Goal: Transaction & Acquisition: Purchase product/service

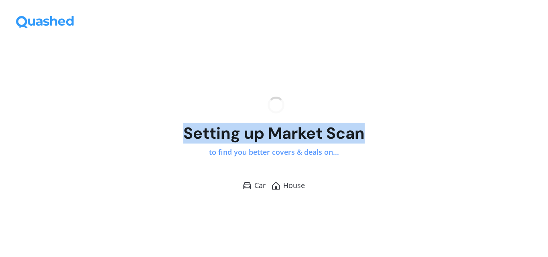
drag, startPoint x: 185, startPoint y: 130, endPoint x: 390, endPoint y: 133, distance: 204.2
click at [390, 133] on div "Setting up Market Scan to find you better covers & deals on... [GEOGRAPHIC_DATA]" at bounding box center [274, 143] width 548 height 226
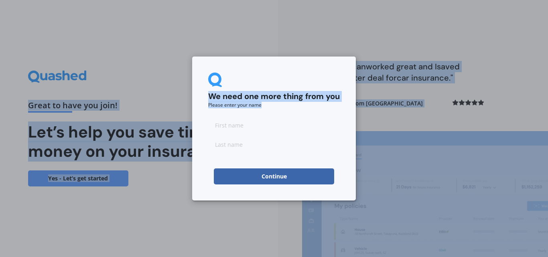
drag, startPoint x: 340, startPoint y: 154, endPoint x: 179, endPoint y: 133, distance: 162.7
click at [237, 31] on div "We need one more thing from you Please enter your name Continue" at bounding box center [274, 128] width 548 height 257
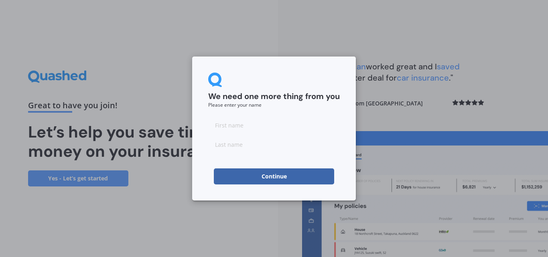
click at [227, 126] on input at bounding box center [274, 125] width 132 height 16
type input "[PERSON_NAME]"
click at [239, 176] on button "Continue" at bounding box center [274, 176] width 120 height 16
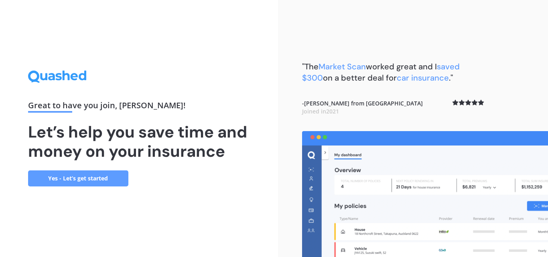
click at [104, 181] on link "Yes - Let’s get started" at bounding box center [78, 178] width 100 height 16
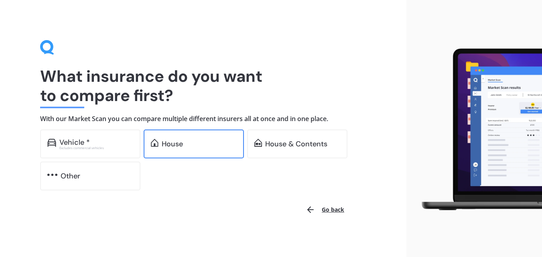
scroll to position [2, 0]
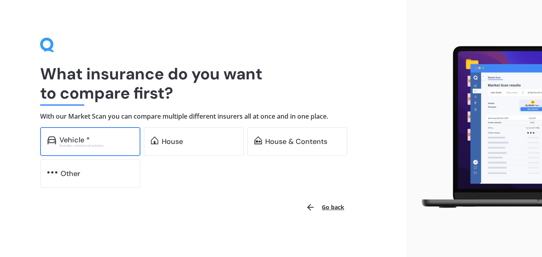
click at [98, 141] on div "Vehicle *" at bounding box center [96, 140] width 74 height 8
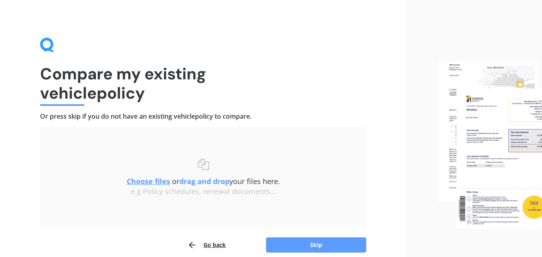
scroll to position [39, 0]
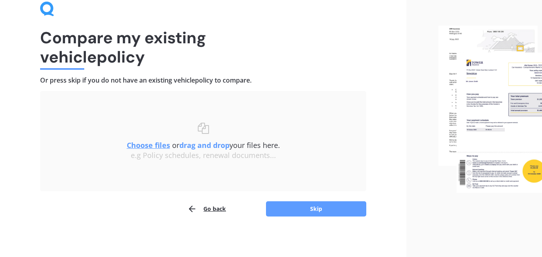
click at [203, 209] on button "Go back" at bounding box center [206, 209] width 39 height 16
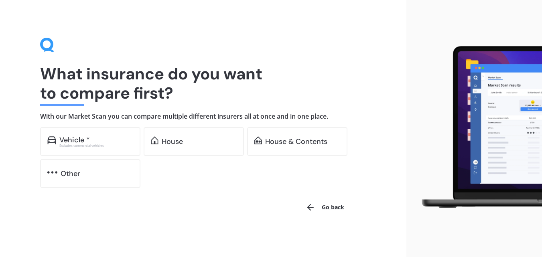
click at [333, 207] on button "Go back" at bounding box center [325, 207] width 48 height 19
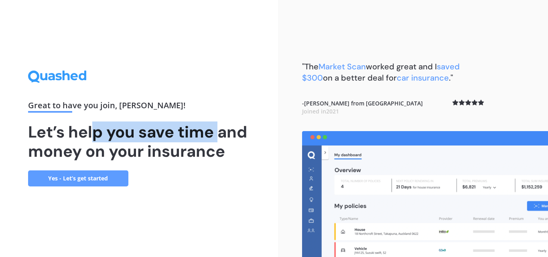
drag, startPoint x: 124, startPoint y: 134, endPoint x: 217, endPoint y: 135, distance: 92.7
click at [217, 135] on h1 "Let’s help you save time and money on your insurance" at bounding box center [139, 141] width 222 height 39
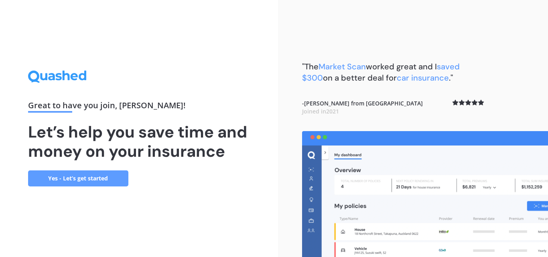
click at [243, 161] on div "Great to have you join , [PERSON_NAME] ! Let’s help you save time and money on …" at bounding box center [139, 129] width 222 height 116
click at [67, 178] on link "Yes - Let’s get started" at bounding box center [78, 178] width 100 height 16
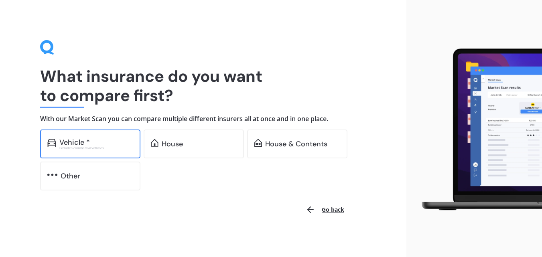
click at [114, 141] on div "Vehicle *" at bounding box center [96, 142] width 74 height 8
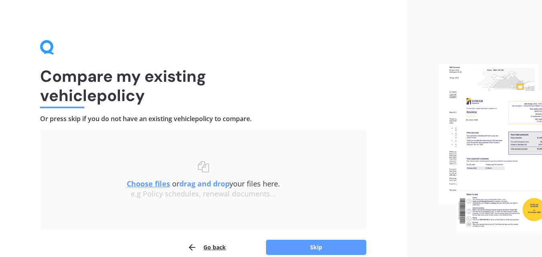
scroll to position [39, 0]
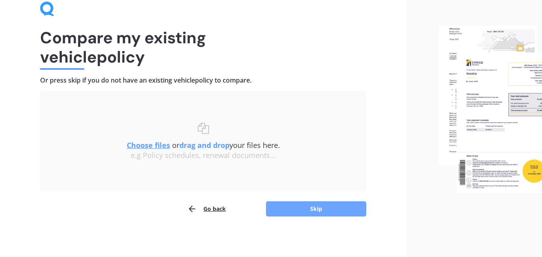
click at [315, 207] on button "Skip" at bounding box center [316, 208] width 100 height 15
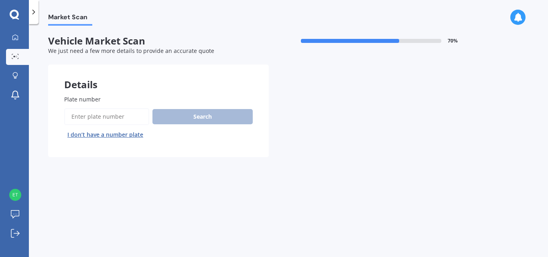
click at [120, 117] on input "Plate number" at bounding box center [106, 116] width 85 height 17
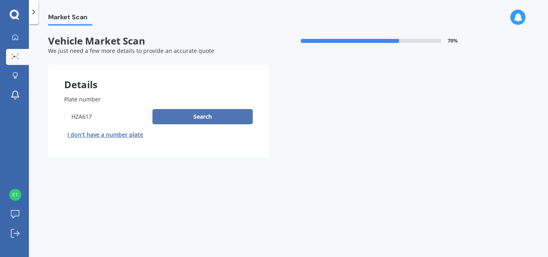
type input "HZA617"
click at [212, 120] on button "Search" at bounding box center [202, 116] width 100 height 15
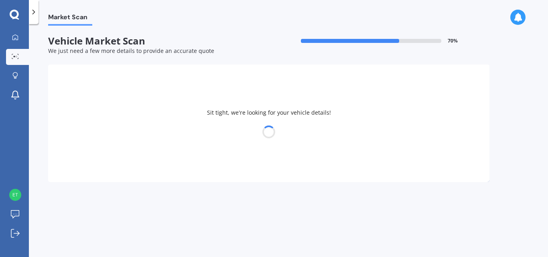
select select "VOLKSWAGEN"
select select "PASSAT"
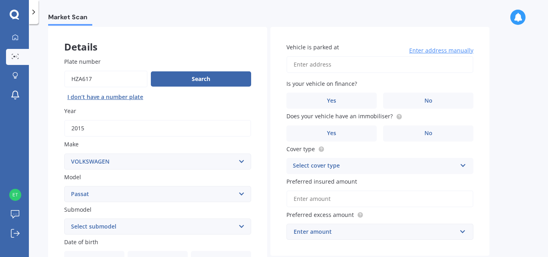
scroll to position [38, 0]
click at [336, 67] on input "Vehicle is parked at" at bounding box center [379, 64] width 187 height 17
type input "[STREET_ADDRESS][PERSON_NAME]"
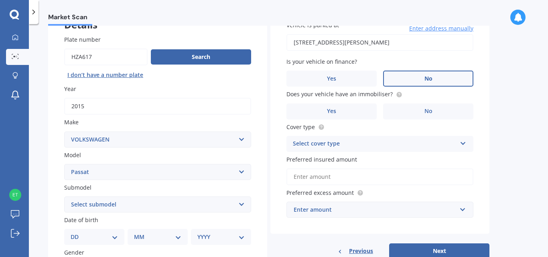
click at [421, 77] on label "No" at bounding box center [428, 79] width 90 height 16
click at [0, 0] on input "No" at bounding box center [0, 0] width 0 height 0
click at [425, 112] on span "No" at bounding box center [428, 111] width 8 height 7
click at [0, 0] on input "No" at bounding box center [0, 0] width 0 height 0
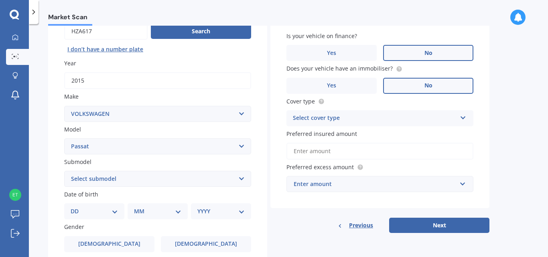
scroll to position [86, 0]
click at [418, 118] on div "Select cover type" at bounding box center [375, 118] width 164 height 10
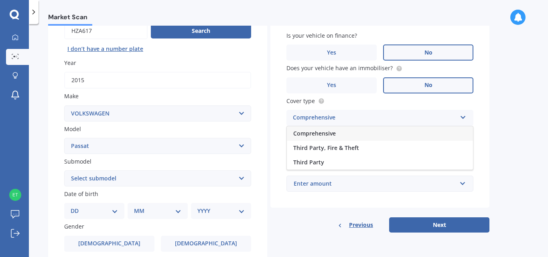
click at [315, 132] on span "Comprehensive" at bounding box center [314, 134] width 43 height 8
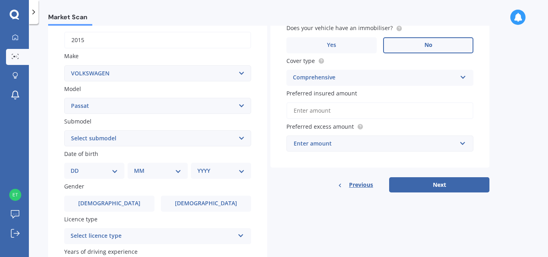
scroll to position [126, 0]
click at [320, 110] on input "Preferred insured amount" at bounding box center [379, 110] width 187 height 17
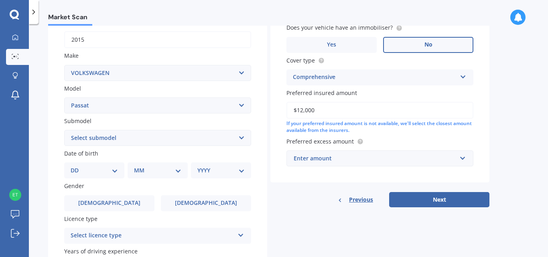
type input "$12,000"
click at [506, 116] on div "Market Scan Vehicle Market Scan 70 % We just need a few more details to provide…" at bounding box center [288, 142] width 519 height 233
click at [366, 160] on div "Enter amount" at bounding box center [375, 158] width 163 height 9
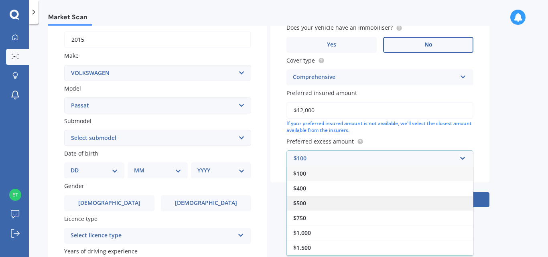
click at [299, 204] on span "$500" at bounding box center [299, 203] width 13 height 8
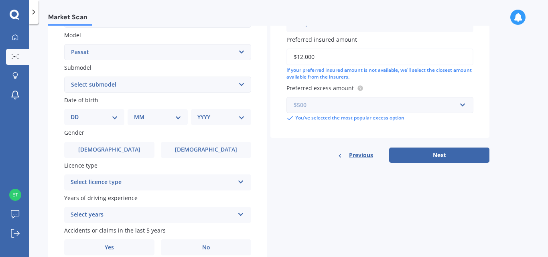
scroll to position [162, 0]
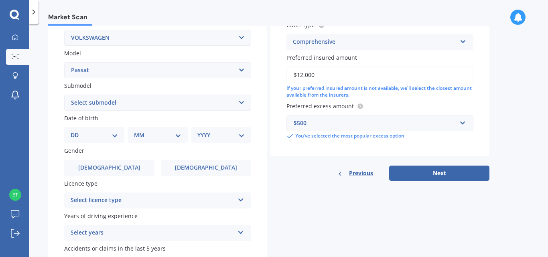
click at [139, 97] on select "Select submodel (All other) 1.4T Staion Wagon 1.8 non turbo 1.8 turbo 2.0 T FSI…" at bounding box center [157, 103] width 187 height 16
click at [139, 100] on select "Select submodel (All other) 1.4T Staion Wagon 1.8 non turbo 1.8 turbo 2.0 T FSI…" at bounding box center [157, 103] width 187 height 16
click at [123, 197] on div "Select licence type" at bounding box center [153, 201] width 164 height 10
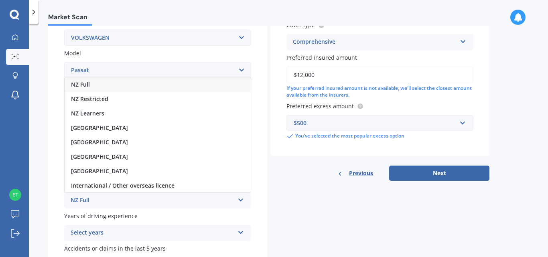
click at [123, 197] on div "NZ Full" at bounding box center [153, 201] width 164 height 10
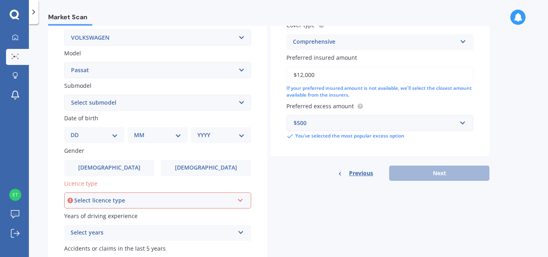
click at [125, 105] on select "Select submodel (All other) 1.4T Staion Wagon 1.8 non turbo 1.8 turbo 2.0 T FSI…" at bounding box center [157, 103] width 187 height 16
click at [64, 95] on select "Select submodel (All other) 1.4T Staion Wagon 1.8 non turbo 1.8 turbo 2.0 T FSI…" at bounding box center [157, 103] width 187 height 16
click at [237, 99] on select "Select submodel (All other) 1.4T Staion Wagon 1.8 non turbo 1.8 turbo 2.0 T FSI…" at bounding box center [157, 103] width 187 height 16
click at [119, 104] on select "Select submodel (All other) 1.4T Staion Wagon 1.8 non turbo 1.8 turbo 2.0 T FSI…" at bounding box center [157, 103] width 187 height 16
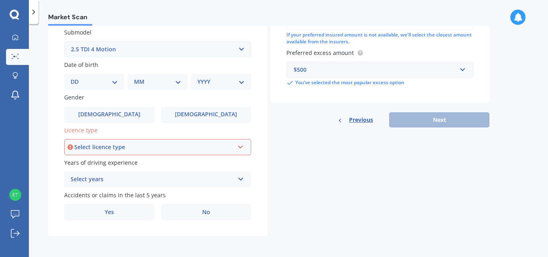
click at [225, 143] on div "Select licence type" at bounding box center [154, 147] width 160 height 9
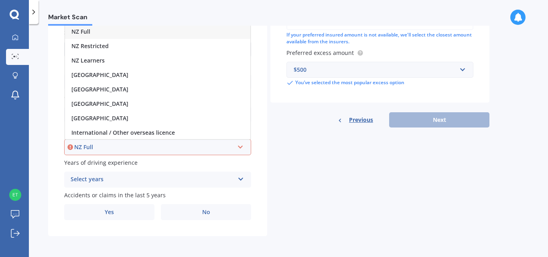
click at [235, 151] on div "NZ Full NZ Full NZ Restricted NZ Learners [GEOGRAPHIC_DATA] [GEOGRAPHIC_DATA] […" at bounding box center [157, 147] width 187 height 16
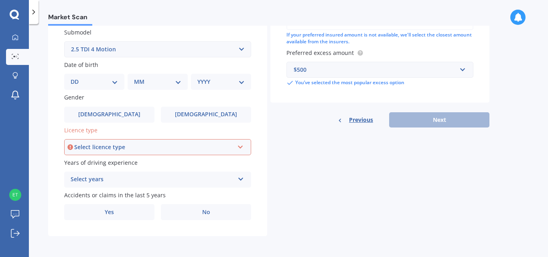
click at [187, 49] on select "Select submodel (All other) 1.4T Staion Wagon 1.8 non turbo 1.8 turbo 2.0 T FSI…" at bounding box center [157, 49] width 187 height 16
select select "2.0 TDI"
click at [64, 41] on select "Select submodel (All other) 1.4T Staion Wagon 1.8 non turbo 1.8 turbo 2.0 T FSI…" at bounding box center [157, 49] width 187 height 16
click at [116, 83] on select "DD 01 02 03 04 05 06 07 08 09 10 11 12 13 14 15 16 17 18 19 20 21 22 23 24 25 2…" at bounding box center [94, 81] width 47 height 9
select select "25"
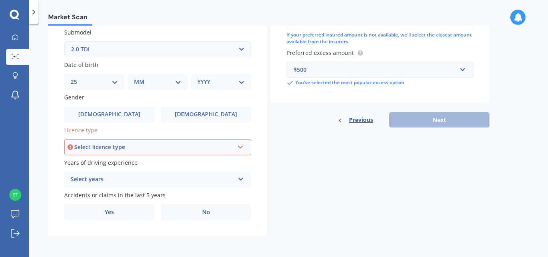
click at [77, 77] on select "DD 01 02 03 04 05 06 07 08 09 10 11 12 13 14 15 16 17 18 19 20 21 22 23 24 25 2…" at bounding box center [94, 81] width 47 height 9
click at [167, 79] on select "MM 01 02 03 04 05 06 07 08 09 10 11 12" at bounding box center [159, 81] width 44 height 9
select select "10"
click at [137, 77] on select "MM 01 02 03 04 05 06 07 08 09 10 11 12" at bounding box center [159, 81] width 44 height 9
click at [235, 86] on select "YYYY 2025 2024 2023 2022 2021 2020 2019 2018 2017 2016 2015 2014 2013 2012 2011…" at bounding box center [219, 81] width 44 height 9
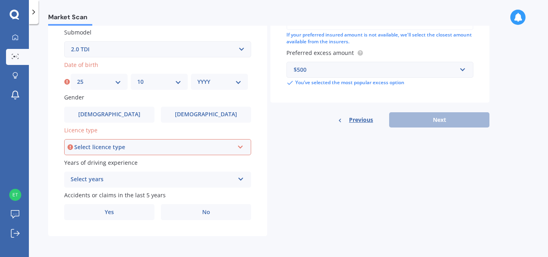
select select "1962"
click at [197, 77] on select "YYYY 2025 2024 2023 2022 2021 2020 2019 2018 2017 2016 2015 2014 2013 2012 2011…" at bounding box center [219, 81] width 44 height 9
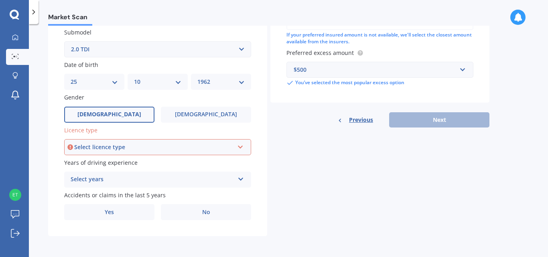
click at [112, 114] on span "[DEMOGRAPHIC_DATA]" at bounding box center [109, 114] width 64 height 7
click at [0, 0] on input "[DEMOGRAPHIC_DATA]" at bounding box center [0, 0] width 0 height 0
click at [128, 156] on div "Plate number Search I don’t have a number plate Year [DATE] Make Select make AC…" at bounding box center [157, 50] width 219 height 373
click at [127, 153] on div "Select licence type NZ Full NZ Restricted NZ Learners [GEOGRAPHIC_DATA] [GEOGRA…" at bounding box center [157, 147] width 187 height 16
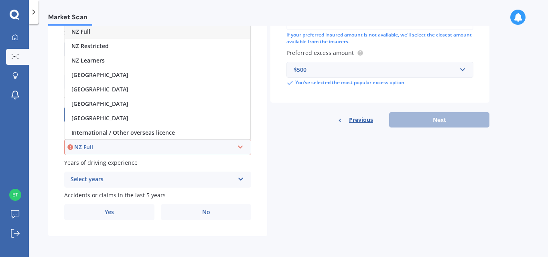
click at [93, 33] on div "NZ Full" at bounding box center [157, 31] width 185 height 14
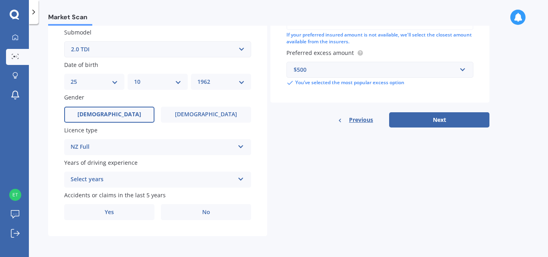
click at [150, 177] on div "Select years" at bounding box center [153, 180] width 164 height 10
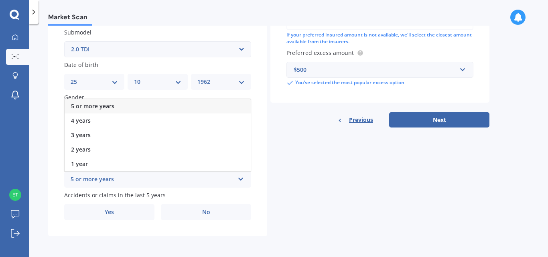
click at [113, 105] on span "5 or more years" at bounding box center [92, 106] width 43 height 8
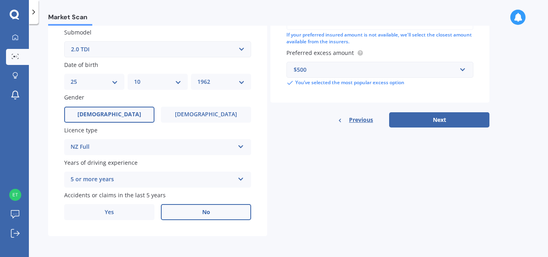
click at [194, 211] on label "No" at bounding box center [206, 212] width 90 height 16
click at [0, 0] on input "No" at bounding box center [0, 0] width 0 height 0
click at [451, 116] on button "Next" at bounding box center [439, 119] width 100 height 15
select select "25"
select select "10"
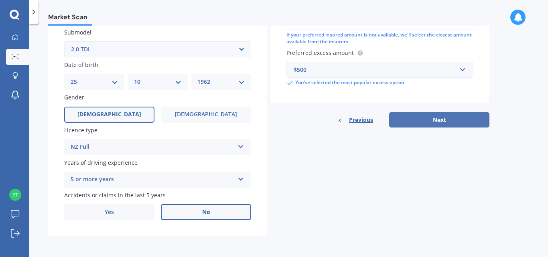
select select "1962"
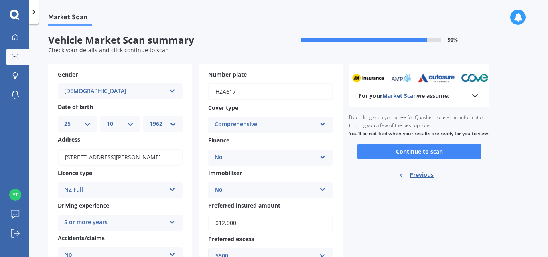
scroll to position [0, 0]
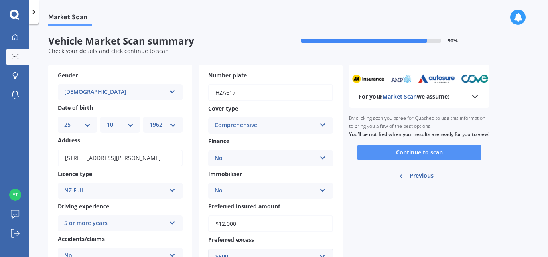
click at [426, 160] on button "Continue to scan" at bounding box center [419, 152] width 124 height 15
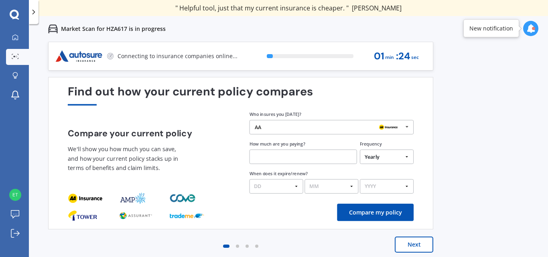
click at [405, 243] on button "Next" at bounding box center [414, 245] width 39 height 16
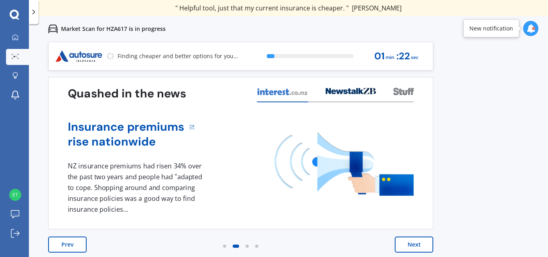
click at [405, 243] on button "Next" at bounding box center [414, 245] width 39 height 16
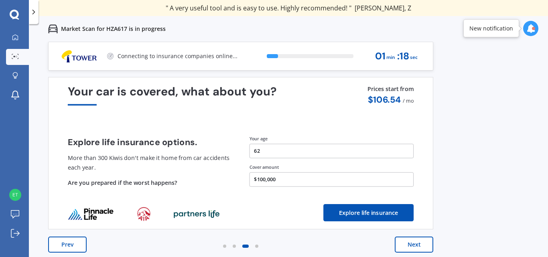
click at [417, 246] on button "Next" at bounding box center [414, 245] width 39 height 16
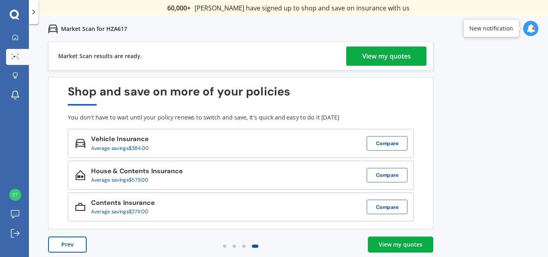
click at [401, 55] on div "View my quotes" at bounding box center [386, 56] width 49 height 19
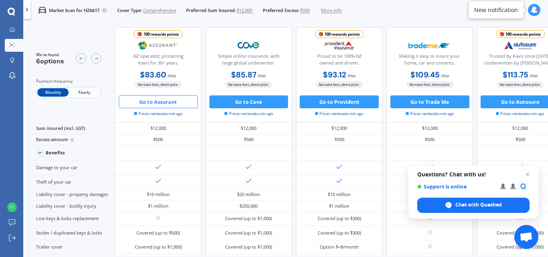
click at [166, 101] on button "Go to Assurant" at bounding box center [158, 101] width 79 height 13
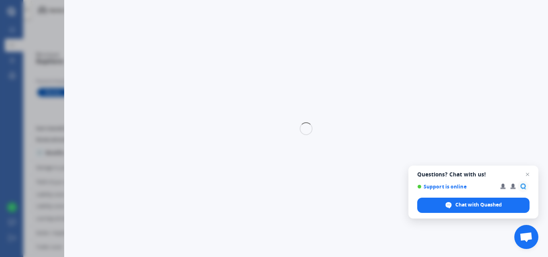
select select "Monthly"
select select "full"
select select "0"
select select "[GEOGRAPHIC_DATA]"
select select "VOLKSWAGEN"
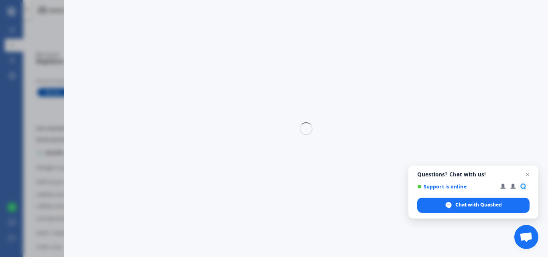
select select "PASSAT"
select select "2.0 TDI"
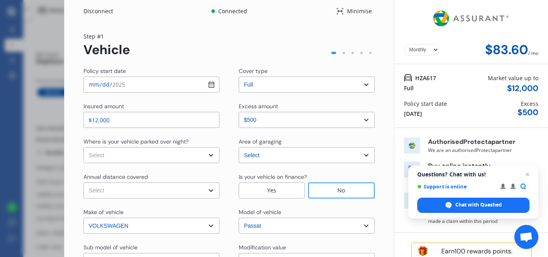
scroll to position [95, 0]
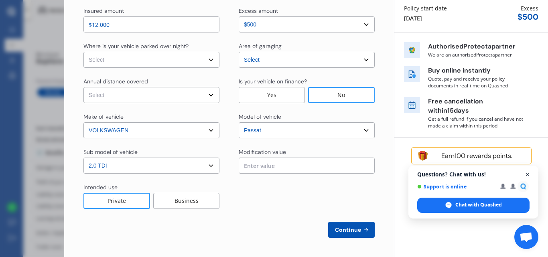
click at [528, 175] on span "Open chat" at bounding box center [528, 175] width 10 height 10
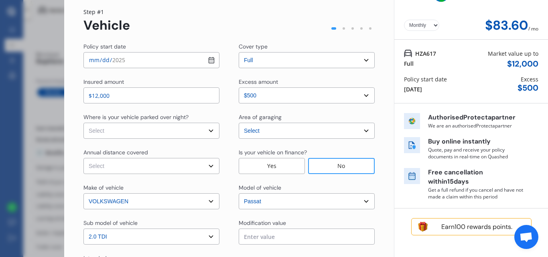
scroll to position [24, 0]
click at [197, 129] on select "Select In a garage On own property On street or road" at bounding box center [151, 131] width 136 height 16
select select "On street or road"
click at [83, 123] on select "Select In a garage On own property On street or road" at bounding box center [151, 131] width 136 height 16
click at [136, 166] on select "Select Low (less than 15,000km per year) Average (15,000-30,000km per year) Hig…" at bounding box center [151, 166] width 136 height 16
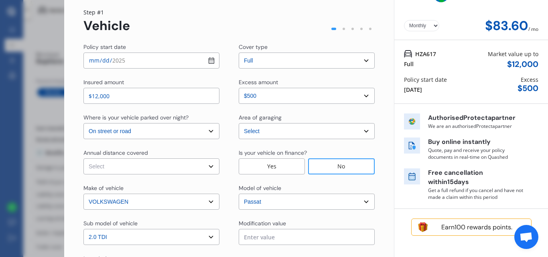
select select "15000"
click at [83, 158] on select "Select Low (less than 15,000km per year) Average (15,000-30,000km per year) Hig…" at bounding box center [151, 166] width 136 height 16
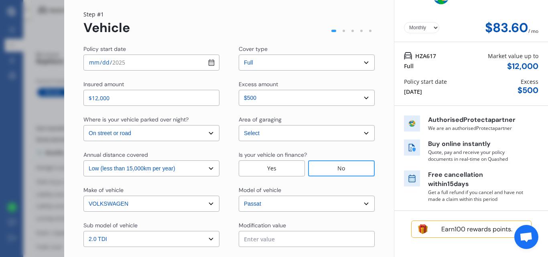
scroll to position [95, 0]
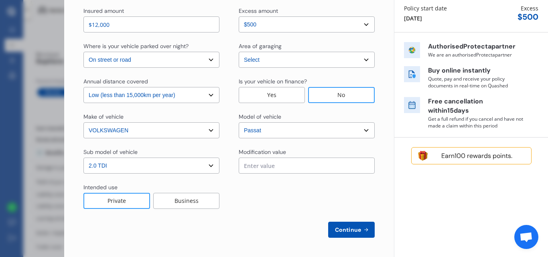
click at [346, 227] on span "Continue" at bounding box center [347, 230] width 29 height 6
select select "Mr"
select select "25"
select select "10"
select select "1962"
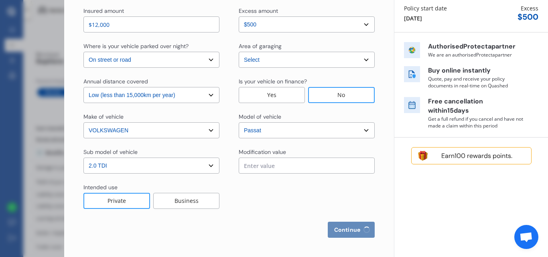
select select "full"
select select "more than 4 years"
select select "[GEOGRAPHIC_DATA]"
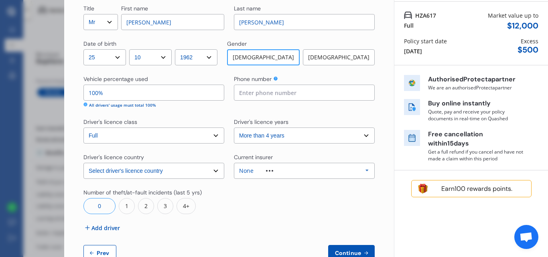
scroll to position [63, 0]
click at [322, 168] on div "None Allianz AAI AMI IAG - NZI/State [PERSON_NAME] Vero Unknown Other Insurer N…" at bounding box center [304, 170] width 141 height 16
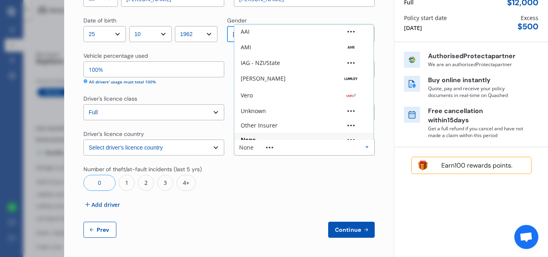
scroll to position [0, 0]
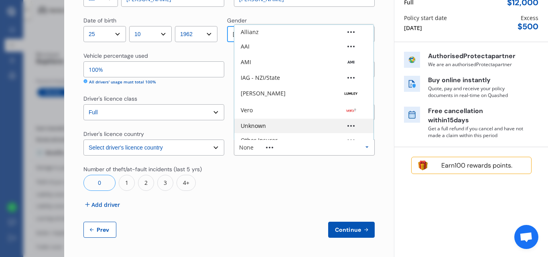
click at [271, 125] on div "Unknown" at bounding box center [304, 126] width 126 height 6
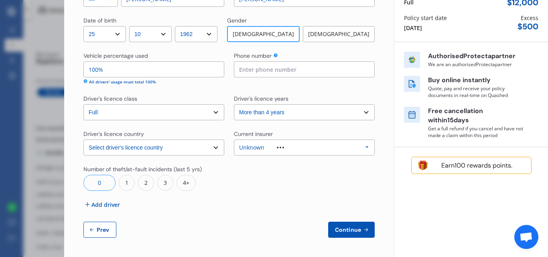
click at [350, 227] on span "Continue" at bounding box center [347, 230] width 29 height 6
click at [255, 67] on input at bounding box center [304, 69] width 141 height 16
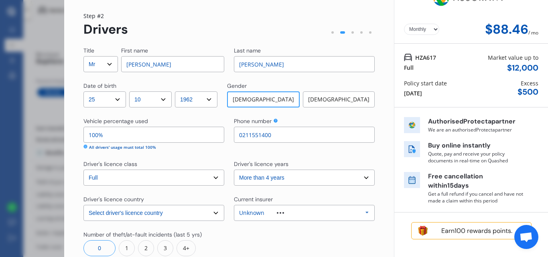
scroll to position [86, 0]
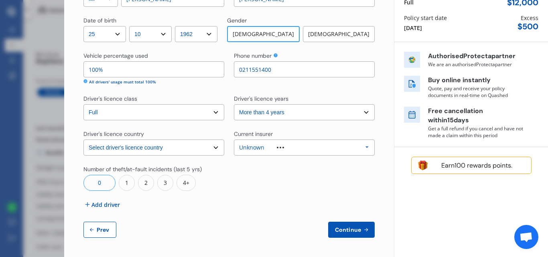
type input "0211551400"
